Goal: Information Seeking & Learning: Learn about a topic

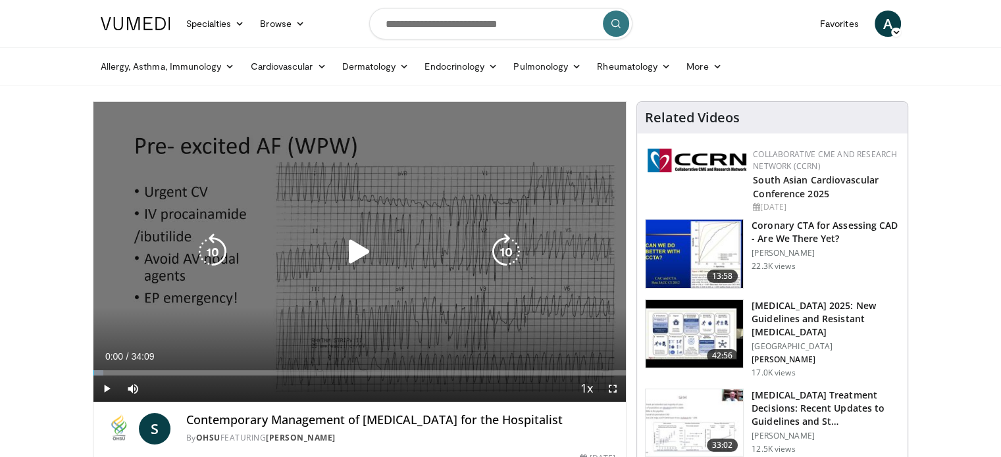
click at [359, 247] on icon "Video Player" at bounding box center [359, 252] width 37 height 37
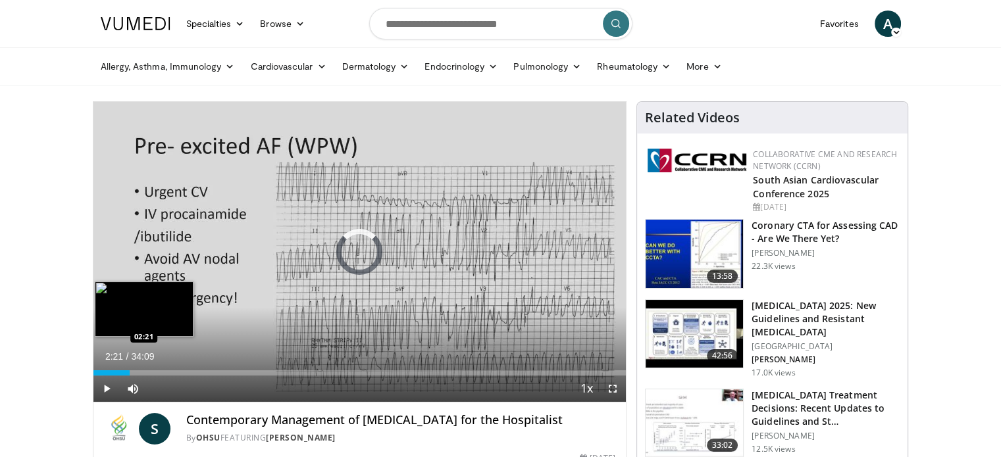
click at [130, 368] on div "Loaded : 1.93% 00:01 02:21" at bounding box center [359, 369] width 533 height 12
click at [139, 370] on div "Progress Bar" at bounding box center [139, 372] width 18 height 5
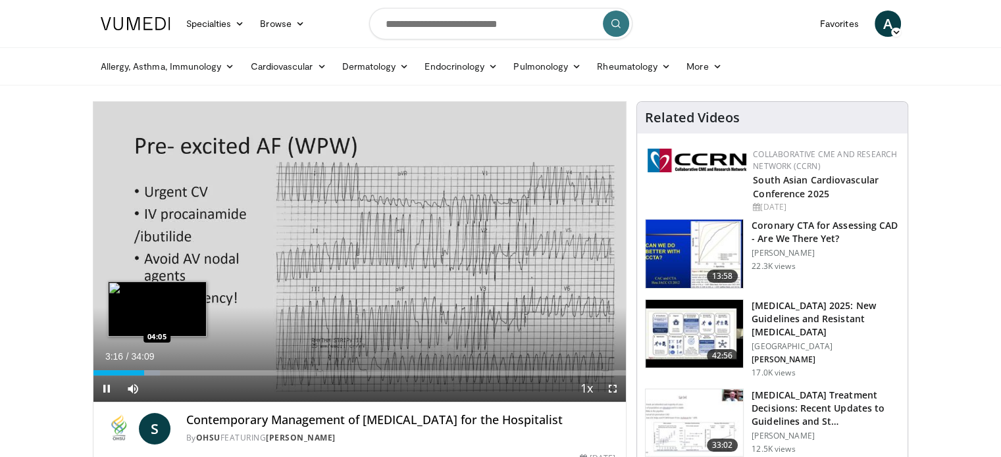
click at [157, 370] on div "Progress Bar" at bounding box center [147, 372] width 25 height 5
click at [165, 370] on div "Progress Bar" at bounding box center [159, 372] width 18 height 5
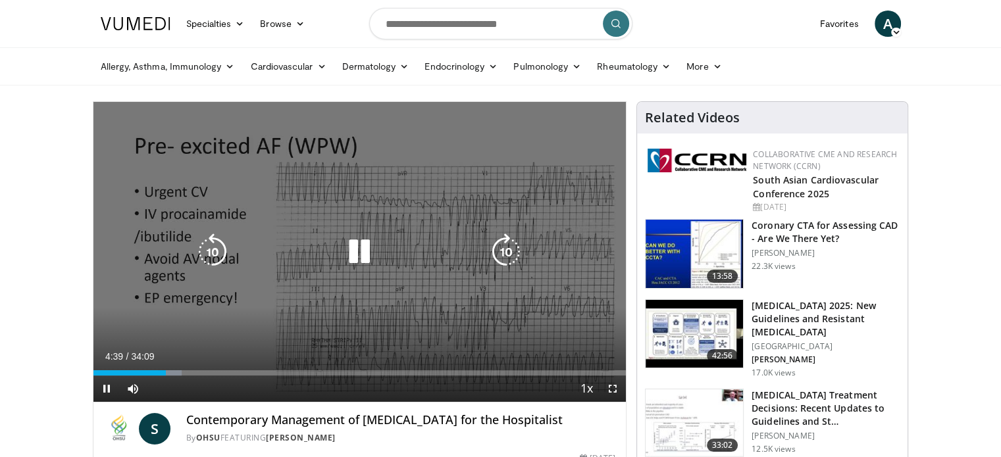
click at [172, 370] on div "Progress Bar" at bounding box center [170, 372] width 24 height 5
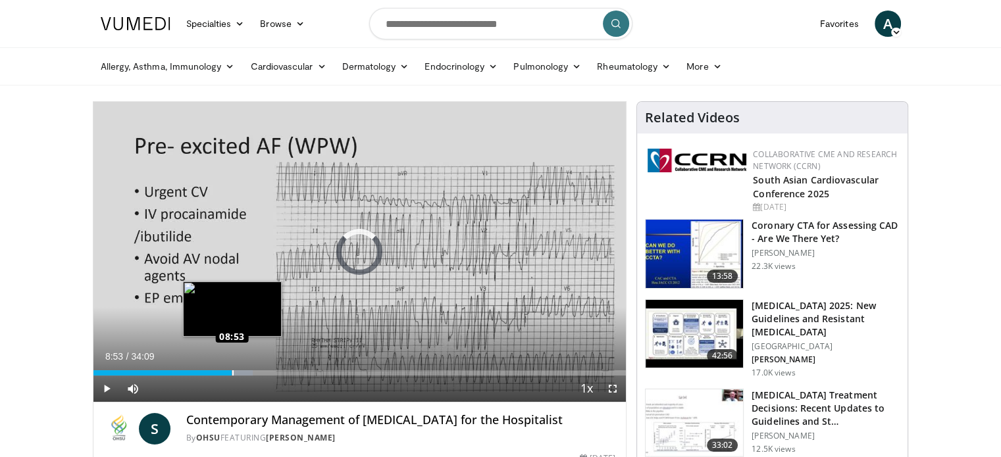
click at [232, 373] on div "Loaded : 30.01% 08:53 08:53" at bounding box center [359, 372] width 533 height 5
click at [222, 370] on div "Loaded : 30.01% 08:54 08:15" at bounding box center [359, 372] width 533 height 5
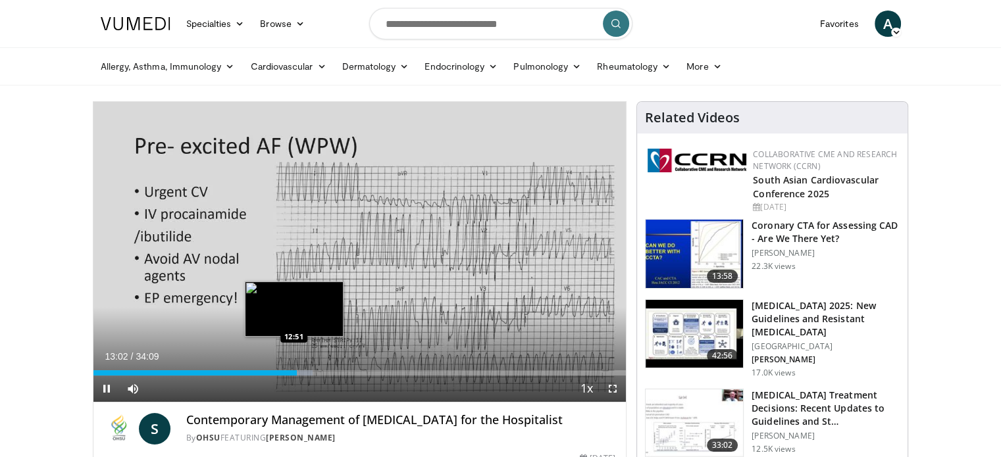
click at [293, 373] on div "13:02" at bounding box center [194, 372] width 203 height 5
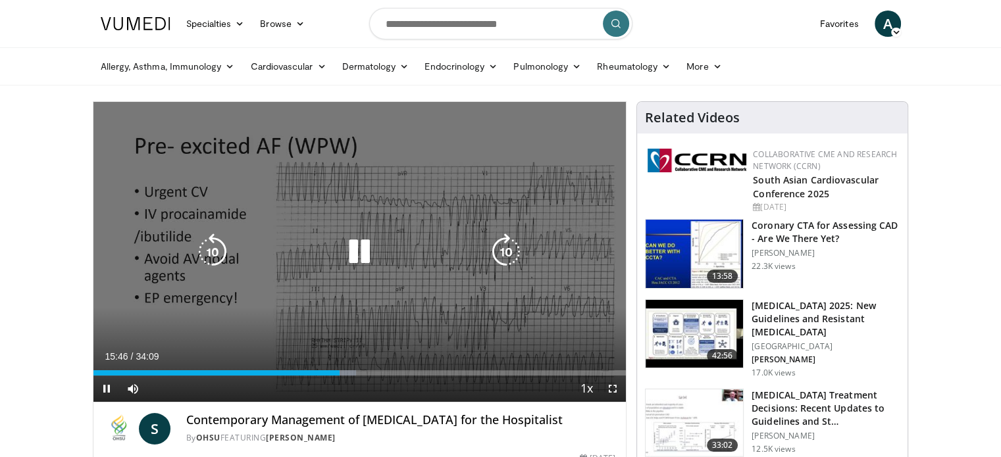
click at [206, 232] on div "10 seconds Tap to unmute" at bounding box center [359, 252] width 533 height 300
click at [366, 249] on icon "Video Player" at bounding box center [359, 252] width 37 height 37
click at [211, 250] on icon "Video Player" at bounding box center [212, 252] width 37 height 37
click at [212, 240] on icon "Video Player" at bounding box center [212, 252] width 37 height 37
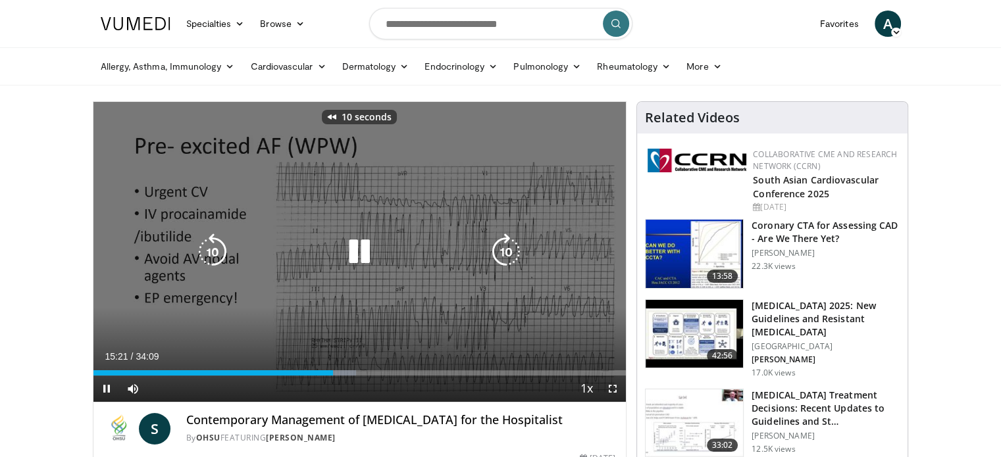
click at [212, 240] on icon "Video Player" at bounding box center [212, 252] width 37 height 37
click at [368, 255] on icon "Video Player" at bounding box center [359, 252] width 37 height 37
click at [350, 247] on icon "Video Player" at bounding box center [359, 252] width 37 height 37
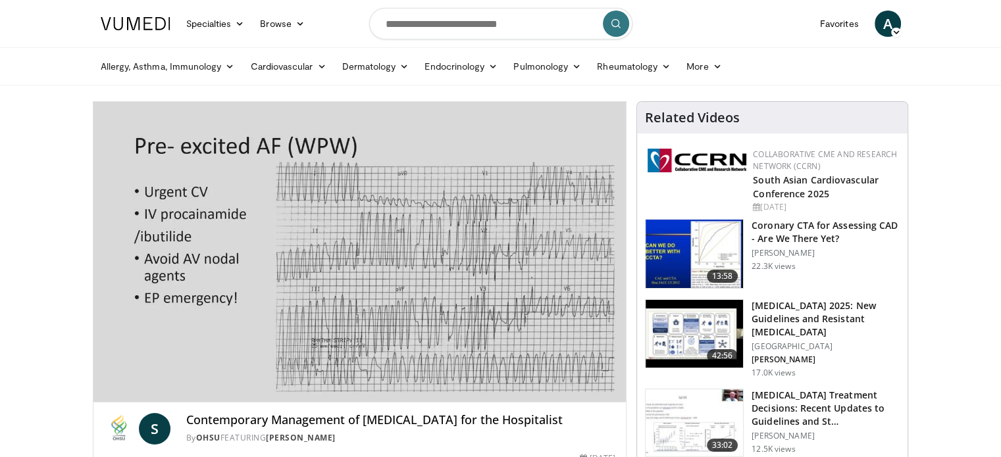
click at [322, 372] on video-js "**********" at bounding box center [359, 252] width 533 height 301
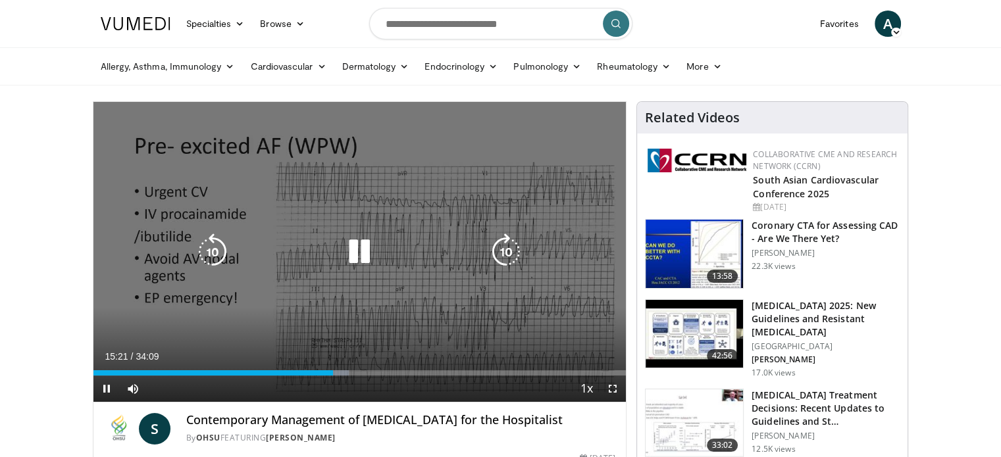
click at [215, 245] on icon "Video Player" at bounding box center [212, 252] width 37 height 37
click at [361, 245] on icon "Video Player" at bounding box center [359, 252] width 37 height 37
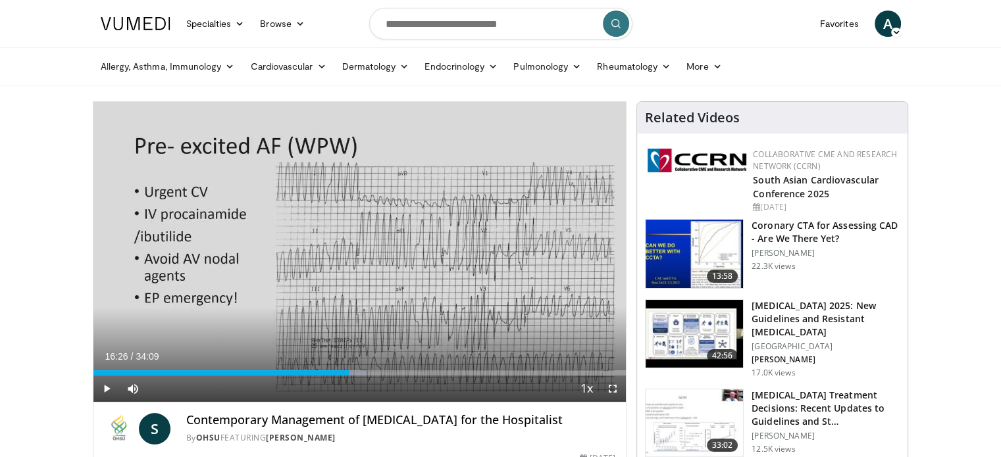
click at [361, 245] on div "20 seconds Tap to unmute" at bounding box center [359, 252] width 533 height 300
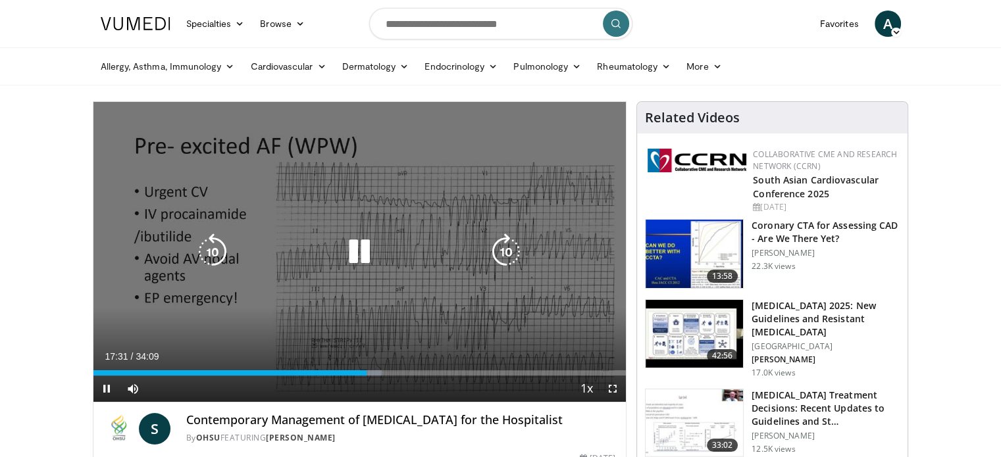
click at [346, 242] on icon "Video Player" at bounding box center [359, 252] width 37 height 37
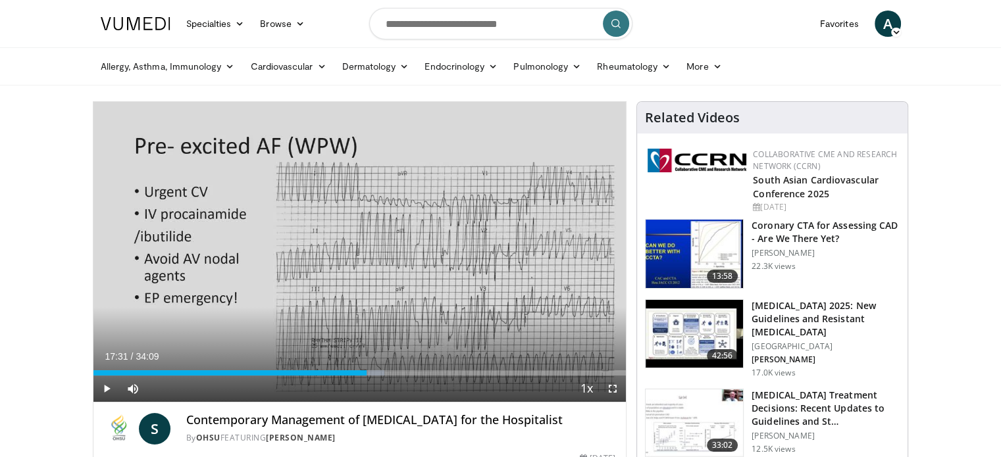
click at [346, 242] on div "20 seconds Tap to unmute" at bounding box center [359, 252] width 533 height 300
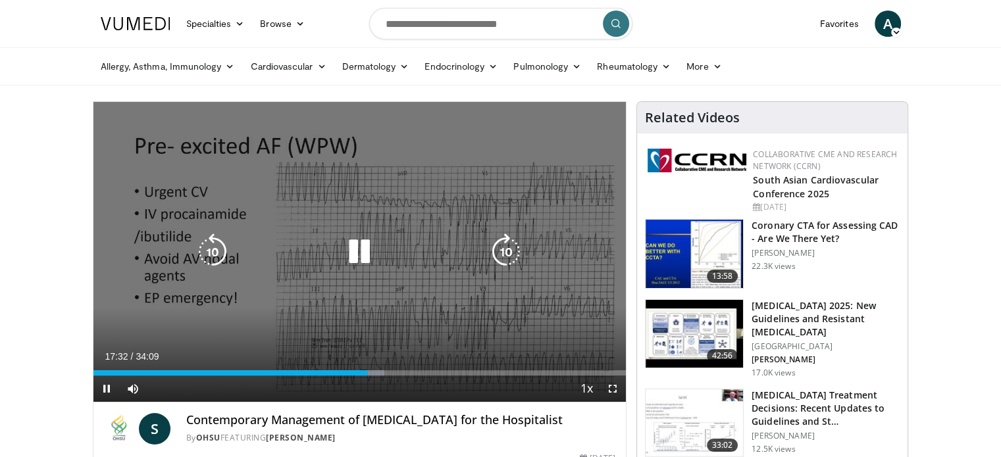
click at [212, 255] on icon "Video Player" at bounding box center [212, 252] width 37 height 37
click at [221, 254] on icon "Video Player" at bounding box center [212, 252] width 37 height 37
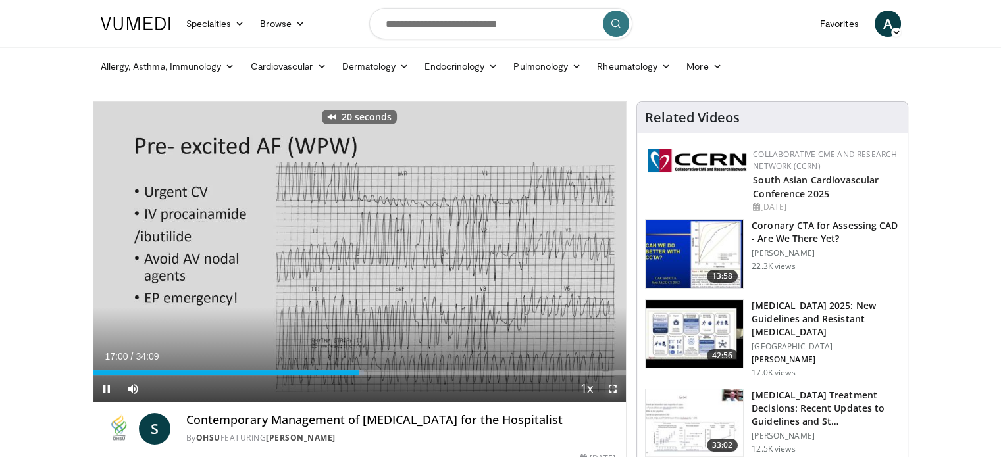
click at [617, 399] on span "Video Player" at bounding box center [612, 389] width 26 height 26
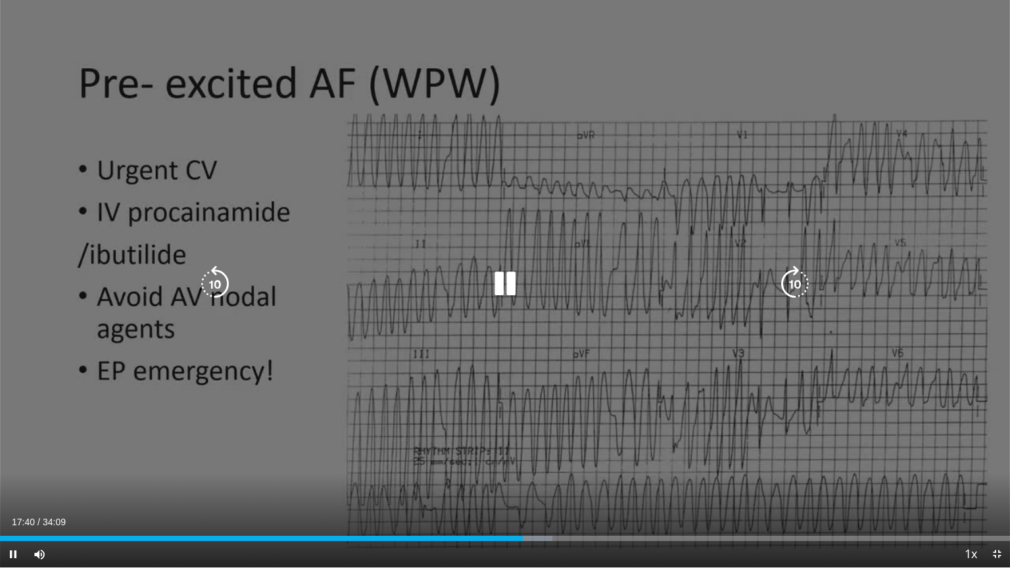
click at [218, 282] on icon "Video Player" at bounding box center [215, 284] width 37 height 37
click at [216, 282] on icon "Video Player" at bounding box center [215, 284] width 37 height 37
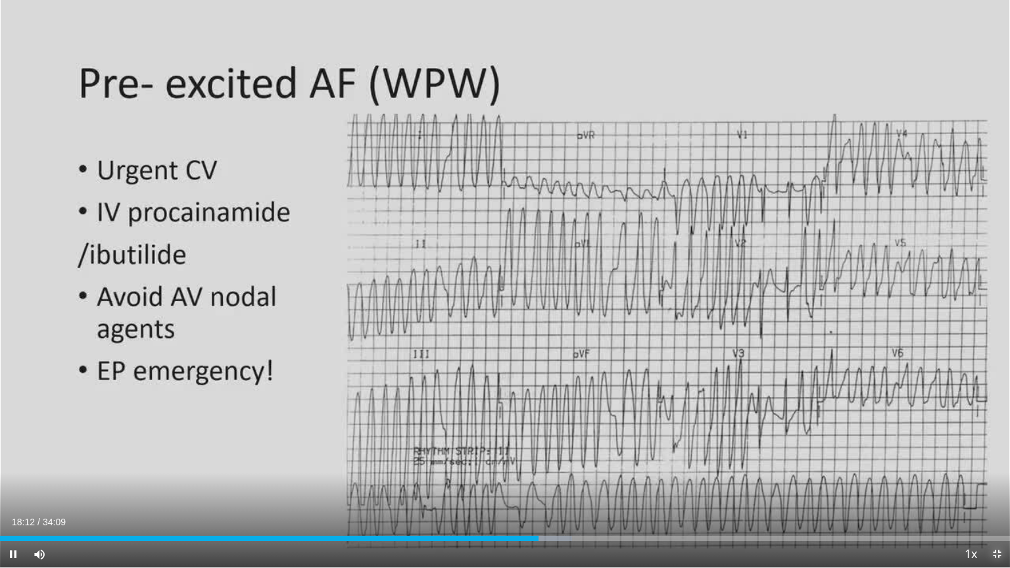
click at [1000, 457] on span "Video Player" at bounding box center [997, 554] width 26 height 26
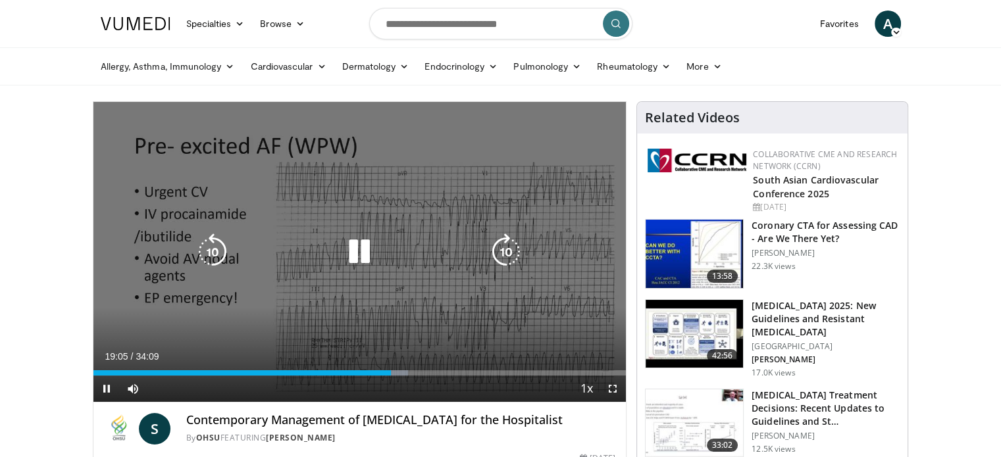
click at [209, 247] on icon "Video Player" at bounding box center [212, 252] width 37 height 37
click at [218, 241] on icon "Video Player" at bounding box center [212, 252] width 37 height 37
click at [360, 241] on icon "Video Player" at bounding box center [359, 252] width 37 height 37
click at [382, 199] on div "10 seconds Tap to unmute" at bounding box center [359, 252] width 533 height 300
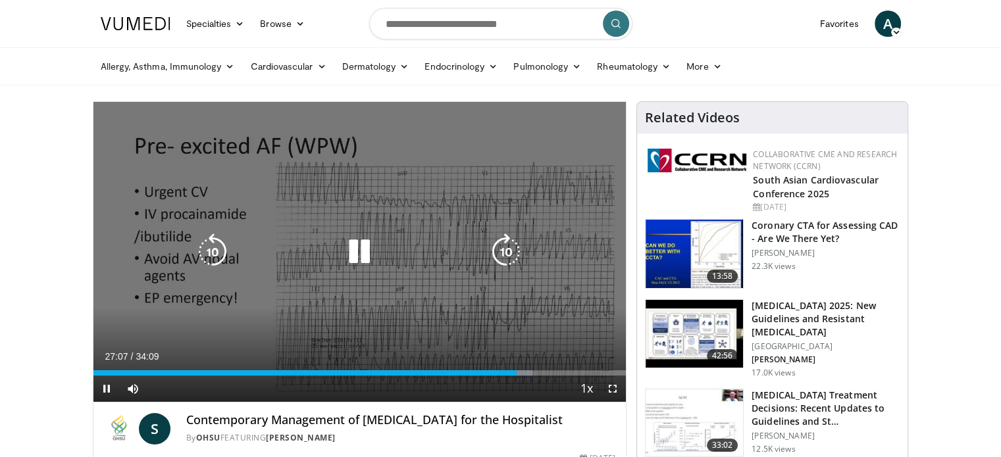
click at [363, 255] on icon "Video Player" at bounding box center [359, 252] width 37 height 37
click at [358, 249] on icon "Video Player" at bounding box center [359, 252] width 37 height 37
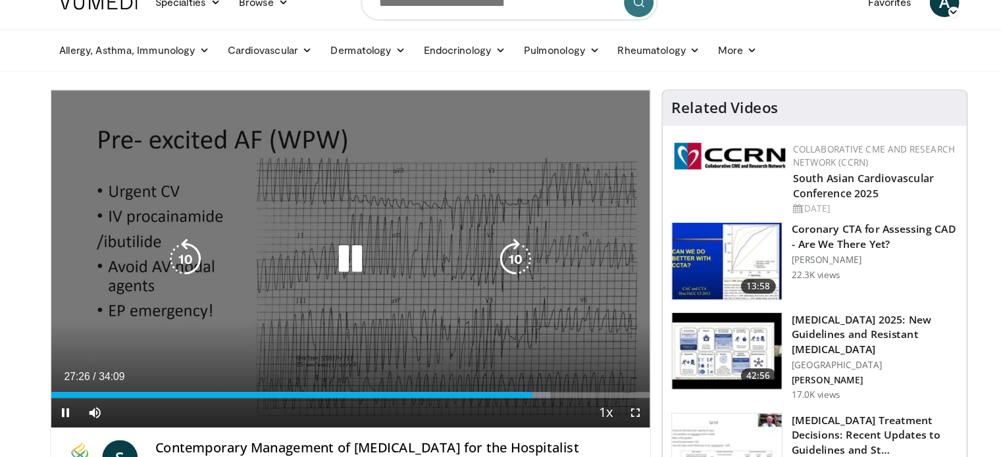
click at [216, 245] on icon "Video Player" at bounding box center [212, 252] width 37 height 37
click at [212, 254] on icon "Video Player" at bounding box center [212, 252] width 37 height 37
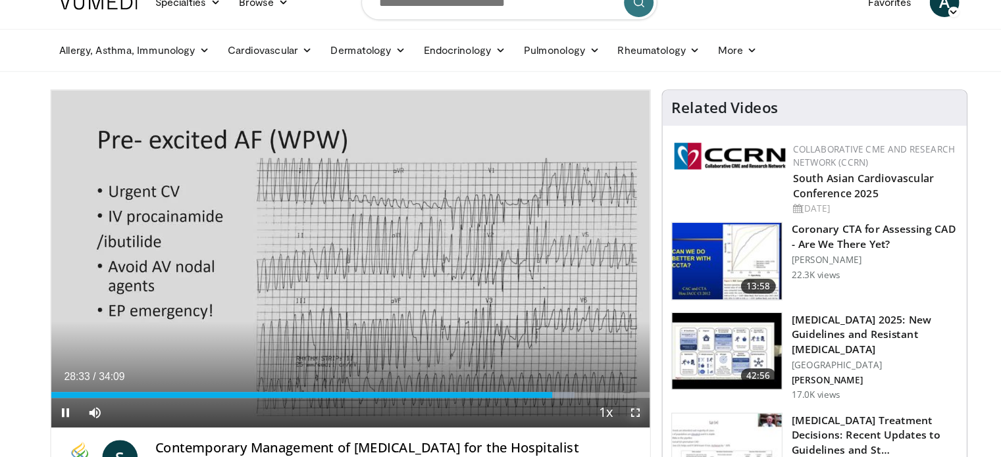
click at [612, 386] on span "Video Player" at bounding box center [612, 389] width 26 height 26
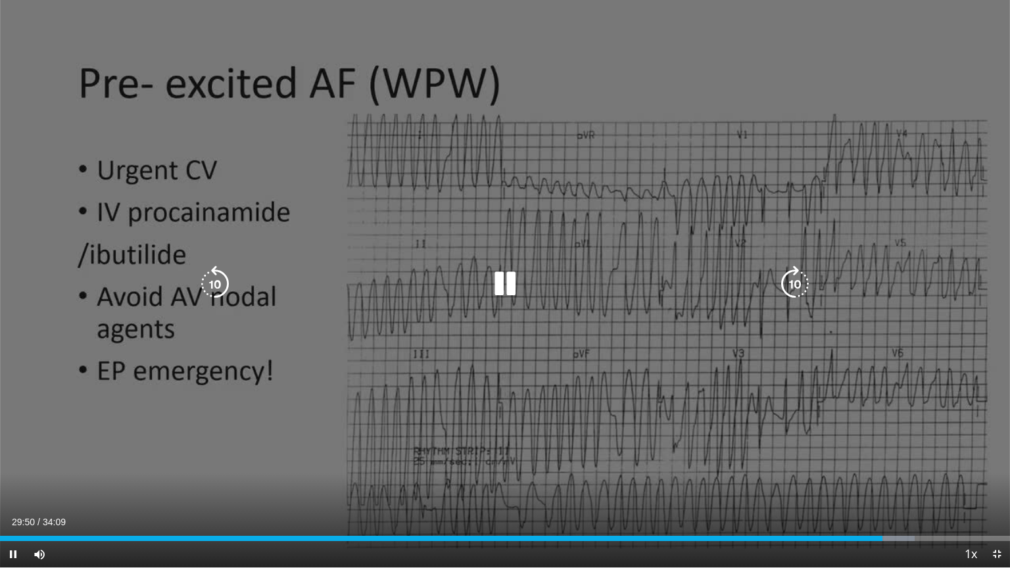
click at [514, 297] on icon "Video Player" at bounding box center [505, 284] width 37 height 37
click at [483, 327] on div "10 seconds Tap to unmute" at bounding box center [505, 284] width 1010 height 568
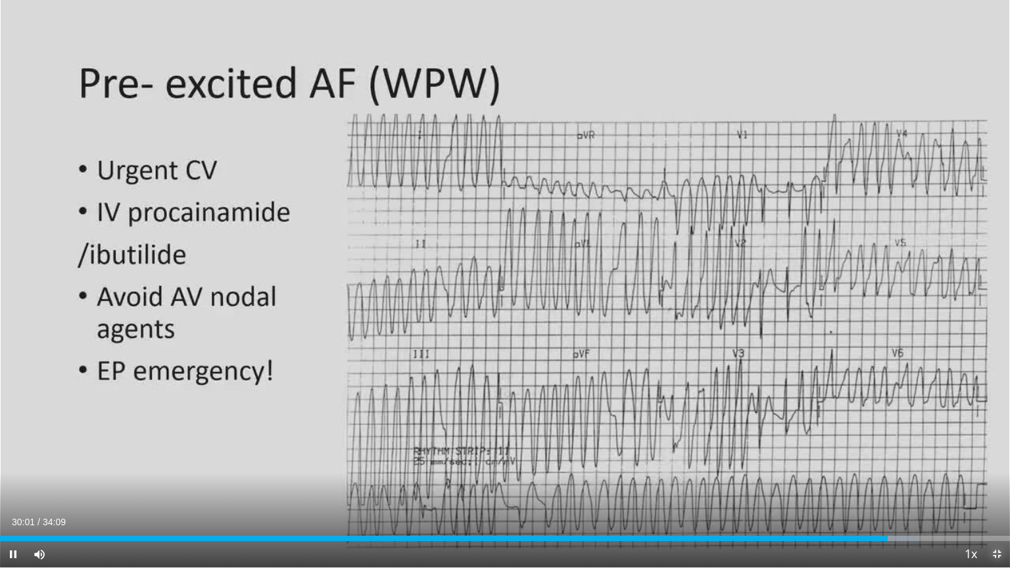
click at [991, 457] on span "Video Player" at bounding box center [997, 554] width 26 height 26
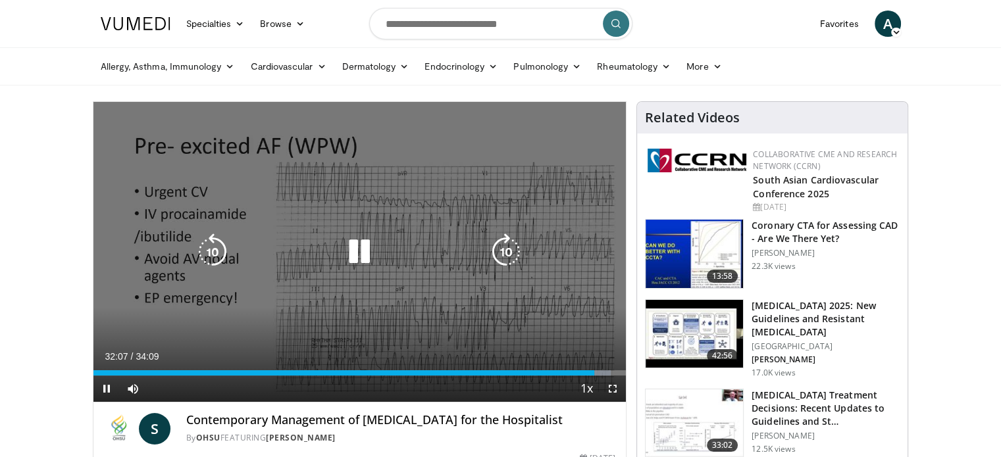
click at [212, 257] on icon "Video Player" at bounding box center [212, 252] width 37 height 37
click at [213, 257] on icon "Video Player" at bounding box center [212, 252] width 37 height 37
click at [218, 254] on icon "Video Player" at bounding box center [212, 252] width 37 height 37
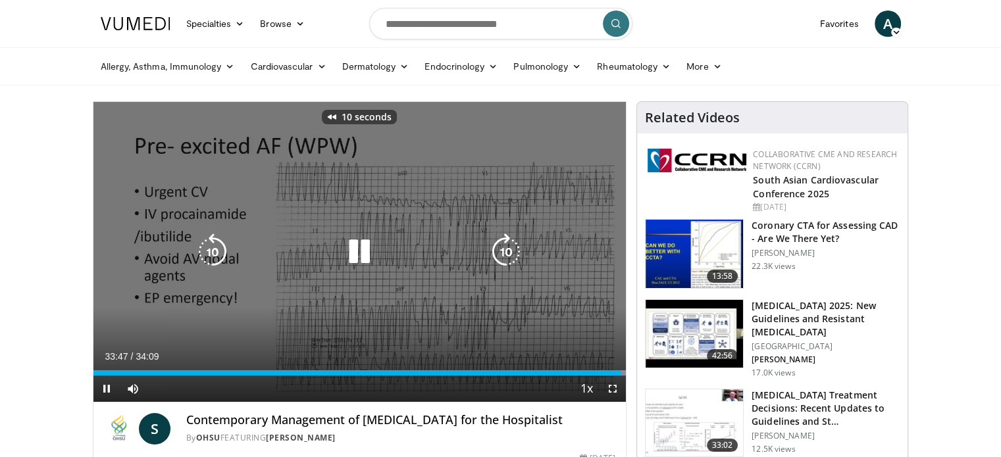
click at [218, 254] on icon "Video Player" at bounding box center [212, 252] width 37 height 37
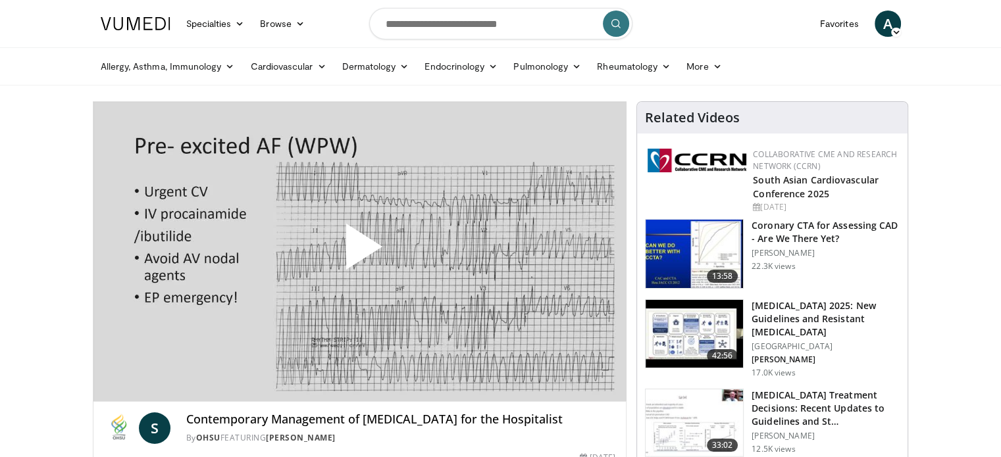
click at [359, 252] on span "Video Player" at bounding box center [359, 252] width 0 height 0
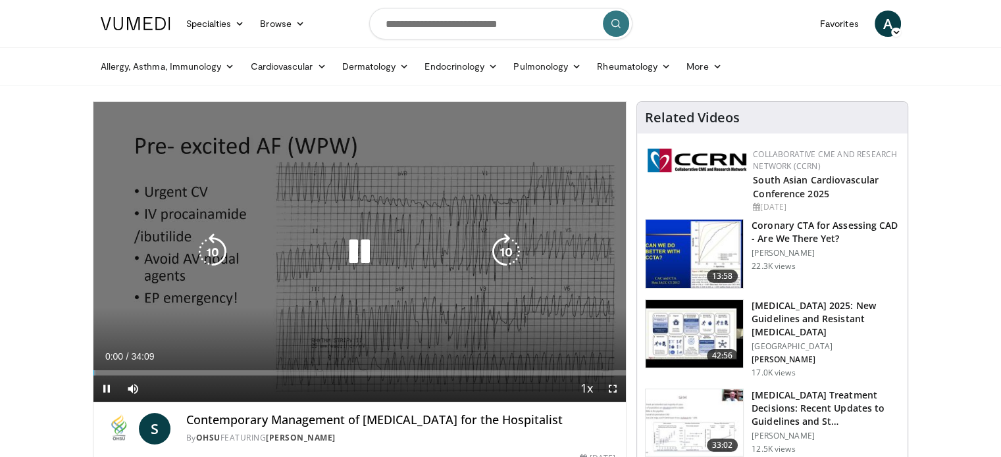
click at [364, 247] on icon "Video Player" at bounding box center [359, 252] width 37 height 37
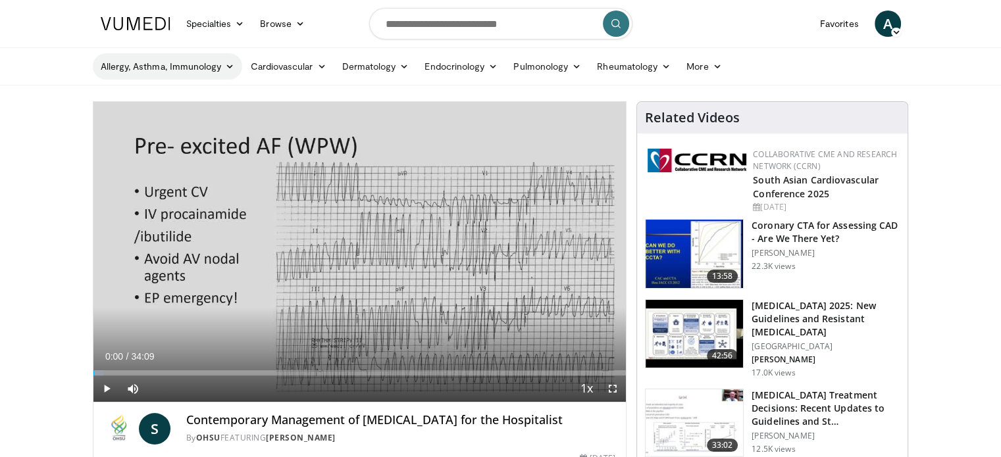
click at [217, 70] on link "Allergy, Asthma, Immunology" at bounding box center [168, 66] width 150 height 26
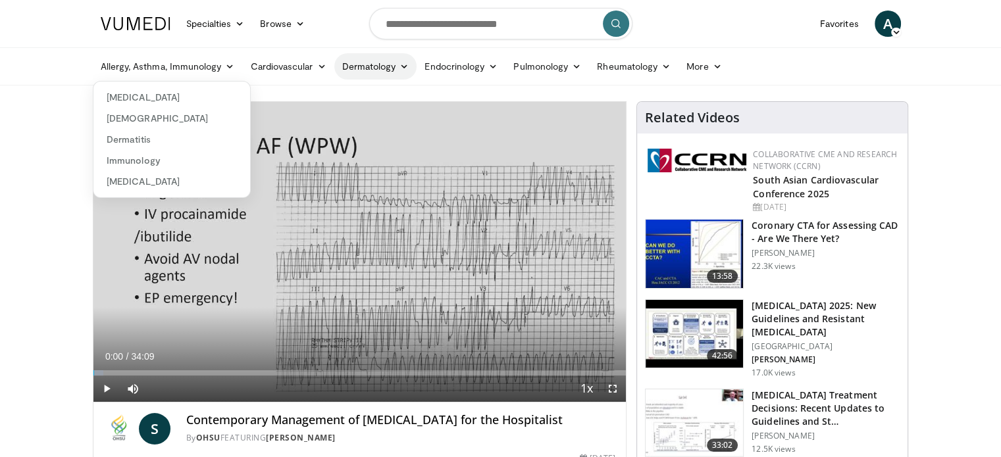
click at [402, 68] on icon at bounding box center [403, 66] width 9 height 9
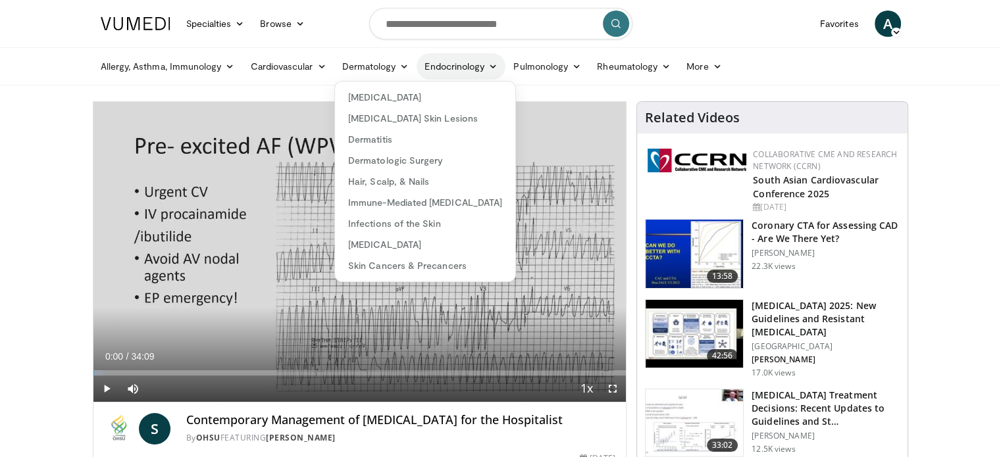
click at [505, 70] on link "Endocrinology" at bounding box center [460, 66] width 89 height 26
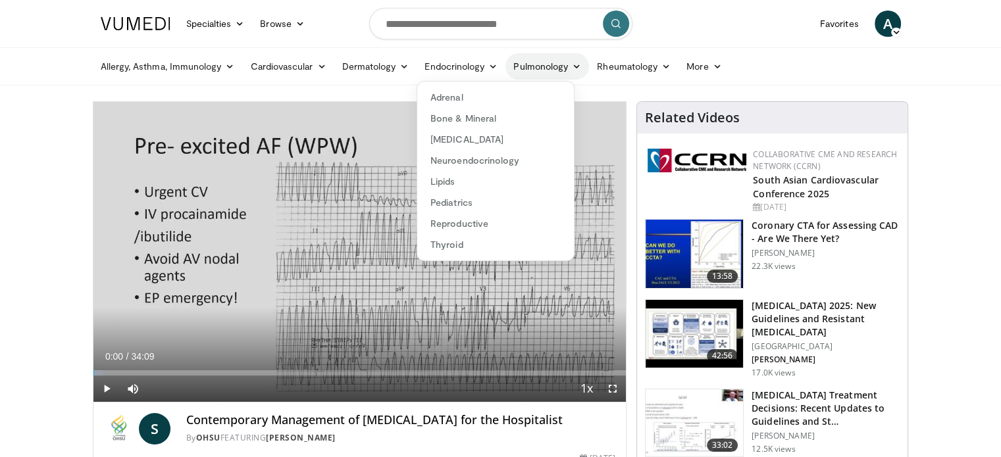
click at [581, 66] on icon at bounding box center [576, 66] width 9 height 9
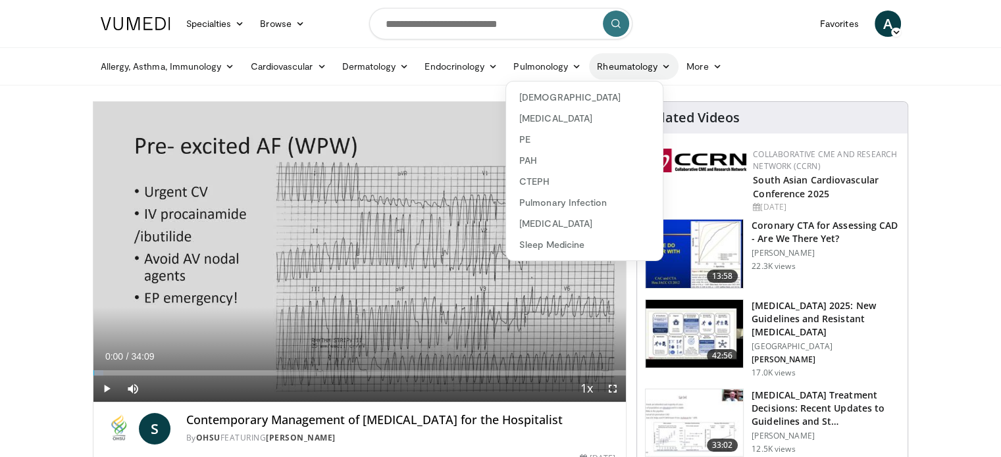
click at [664, 70] on link "Rheumatology" at bounding box center [633, 66] width 89 height 26
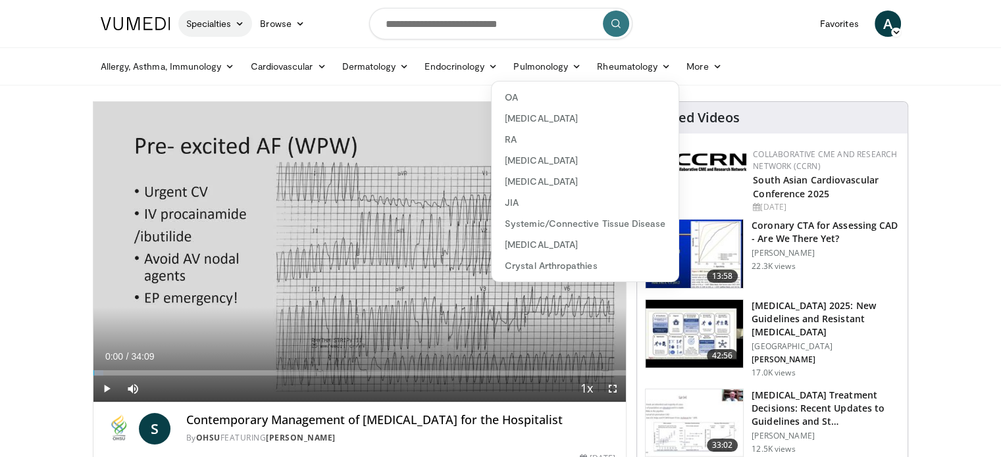
click at [224, 15] on link "Specialties" at bounding box center [215, 24] width 74 height 26
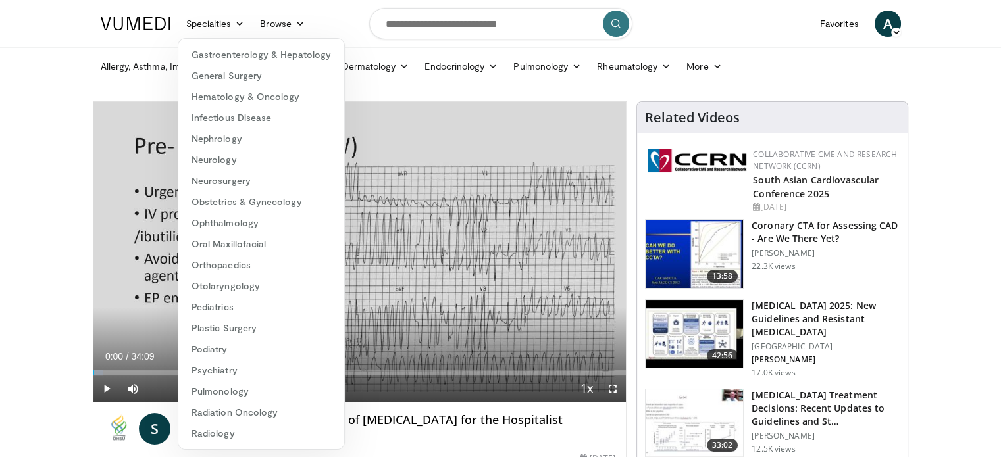
scroll to position [189, 0]
click at [244, 115] on link "Neurology" at bounding box center [261, 117] width 166 height 21
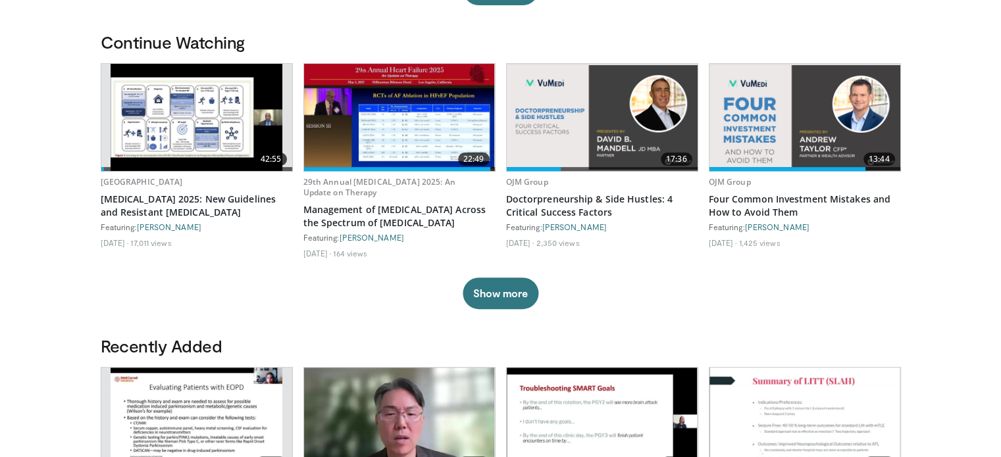
scroll to position [370, 0]
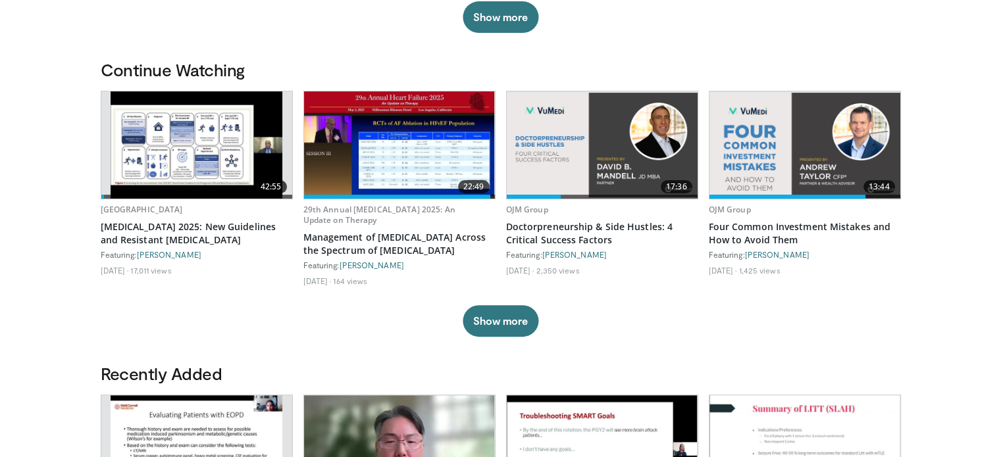
click at [787, 165] on img at bounding box center [804, 145] width 191 height 105
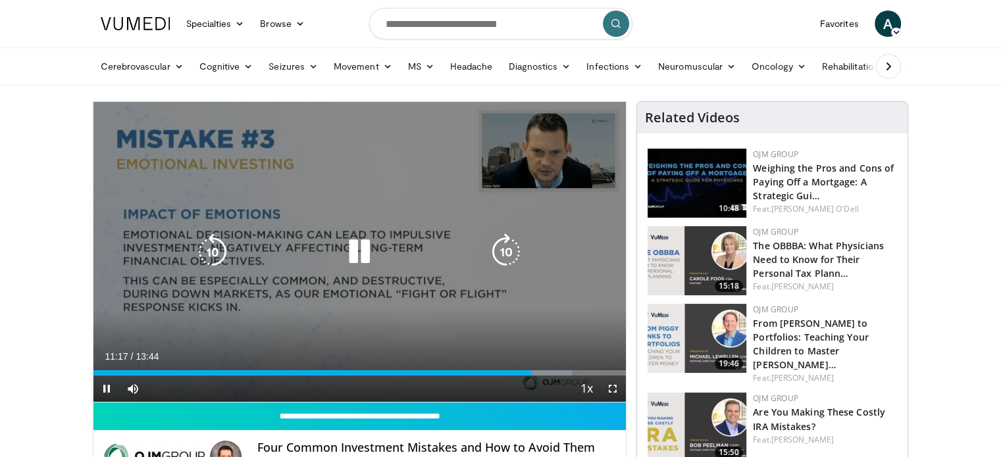
click at [354, 238] on icon "Video Player" at bounding box center [359, 252] width 37 height 37
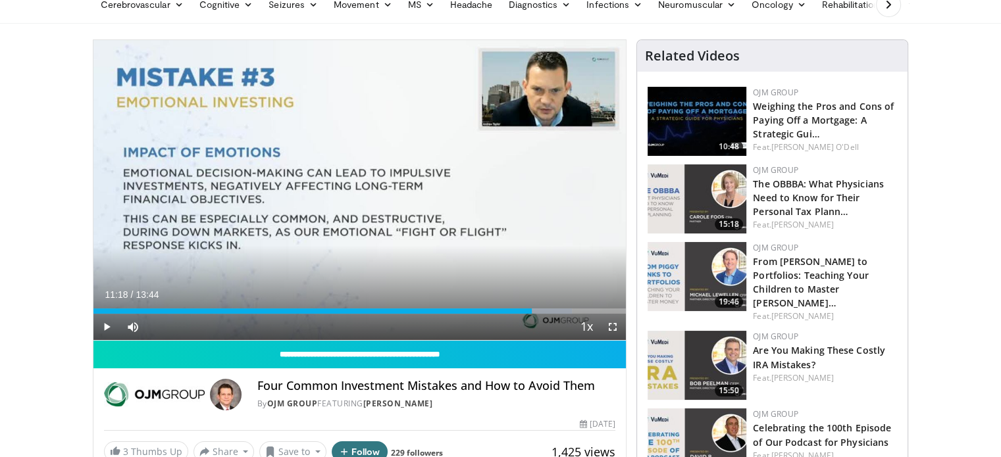
scroll to position [59, 0]
